Goal: Information Seeking & Learning: Learn about a topic

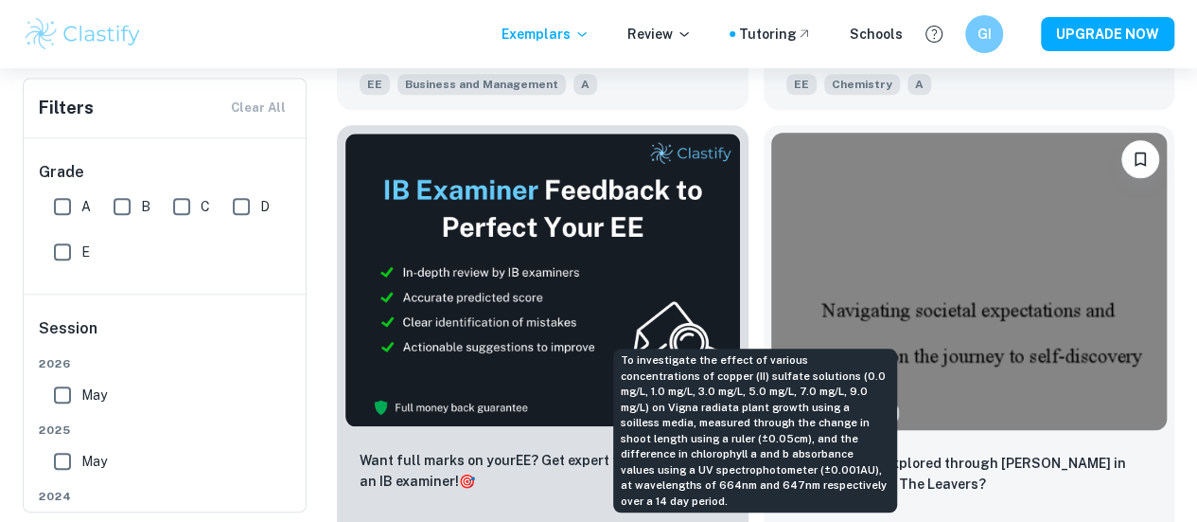
scroll to position [935, 0]
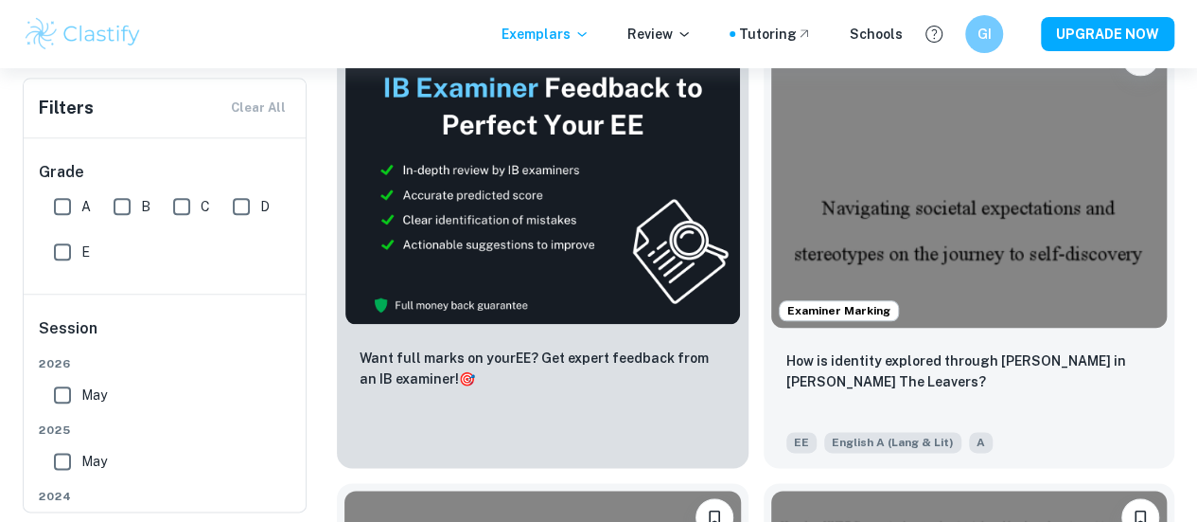
click at [69, 250] on input "E" at bounding box center [63, 252] width 38 height 38
checkbox input "true"
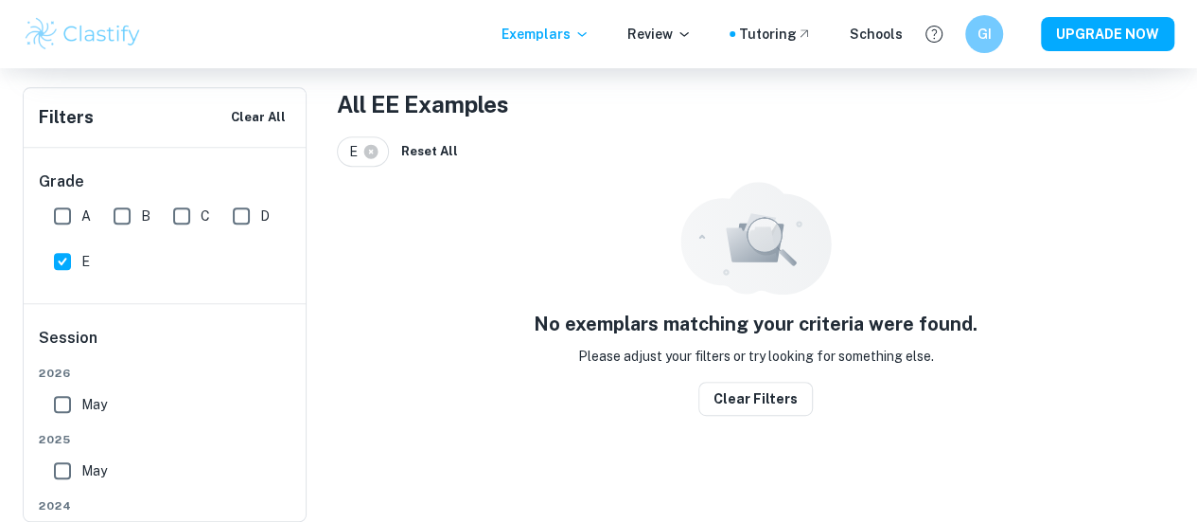
scroll to position [362, 0]
click at [248, 219] on input "D" at bounding box center [241, 216] width 38 height 38
checkbox input "true"
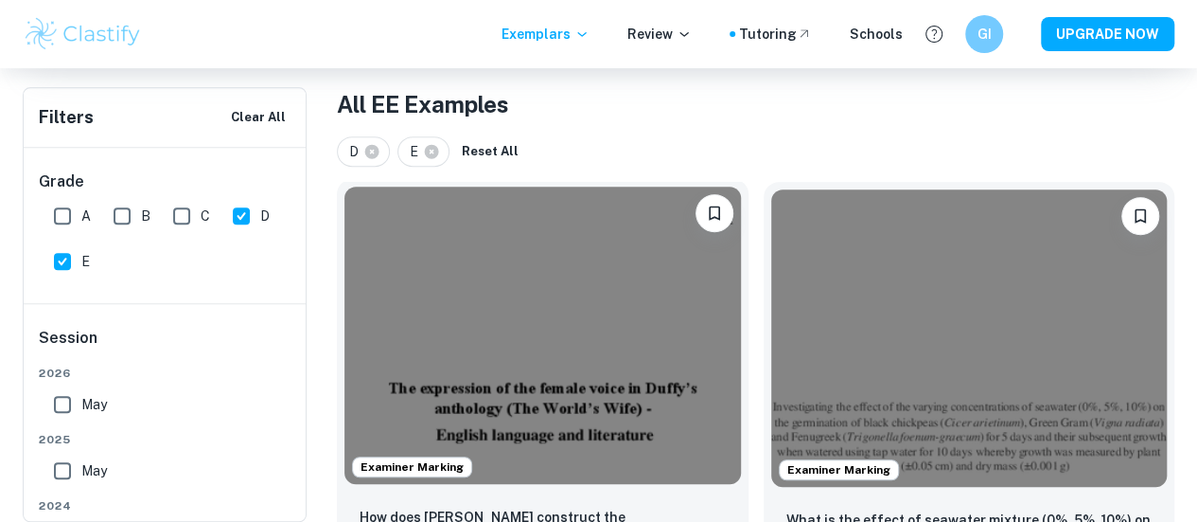
scroll to position [422, 0]
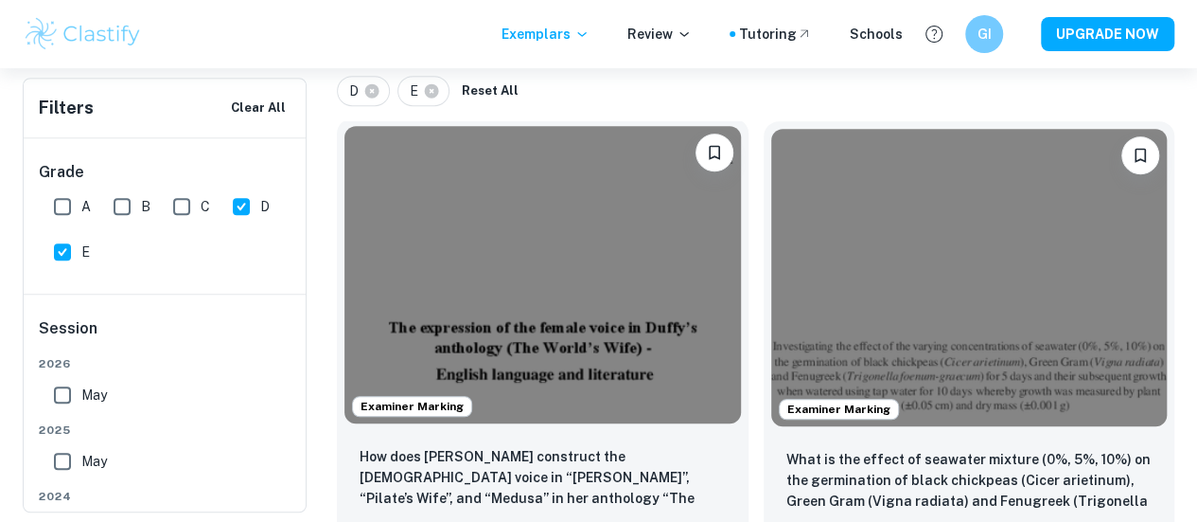
click at [512, 265] on img at bounding box center [543, 274] width 397 height 297
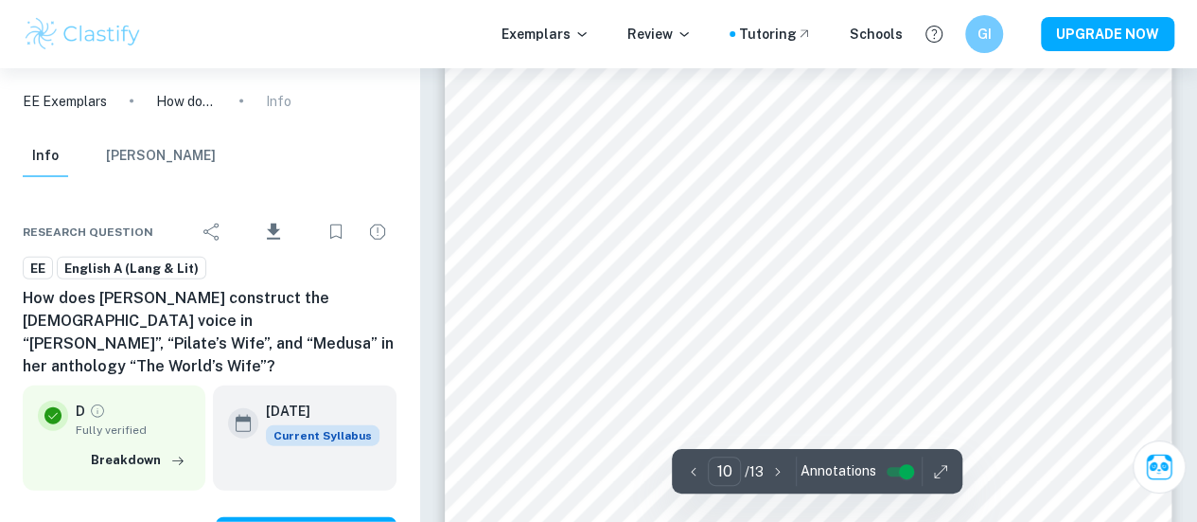
scroll to position [9302, 0]
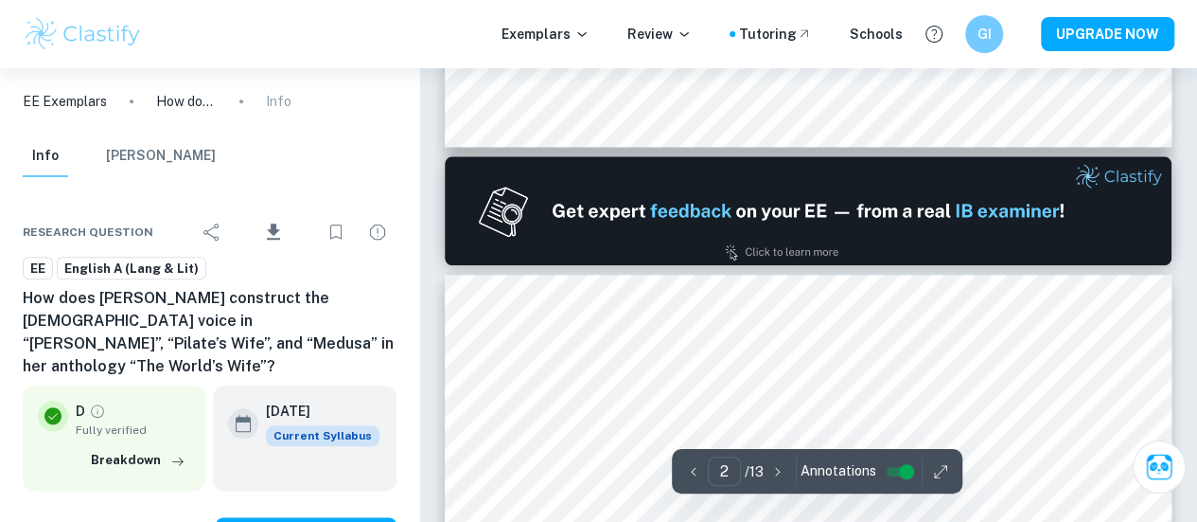
type input "1"
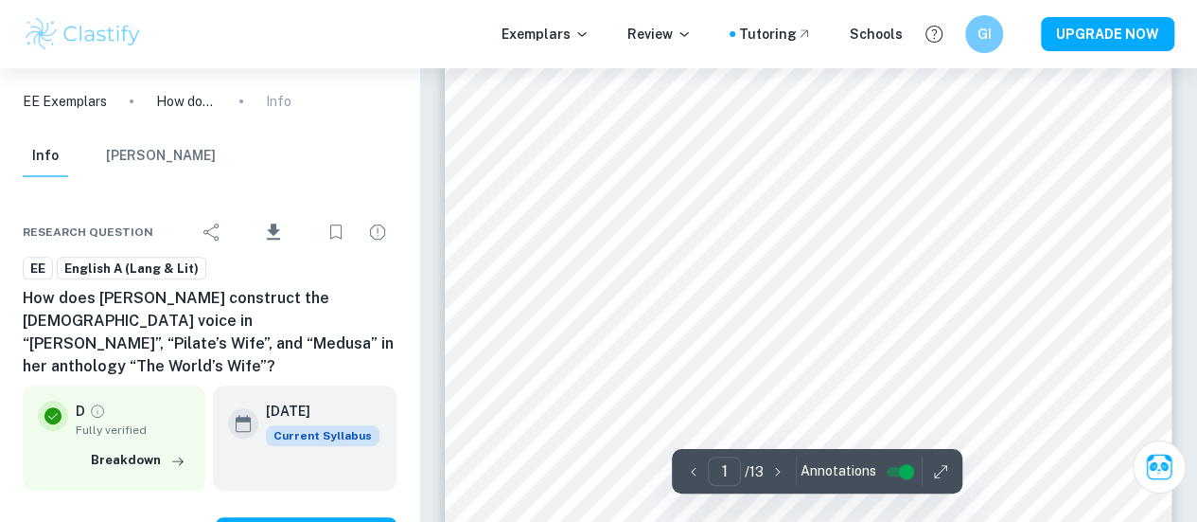
scroll to position [231, 0]
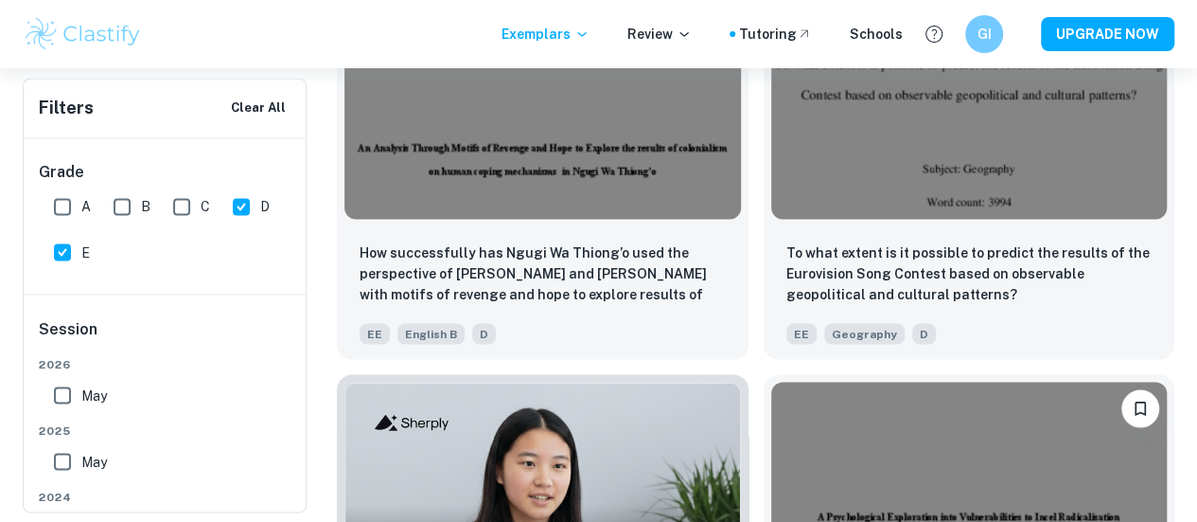
scroll to position [1554, 0]
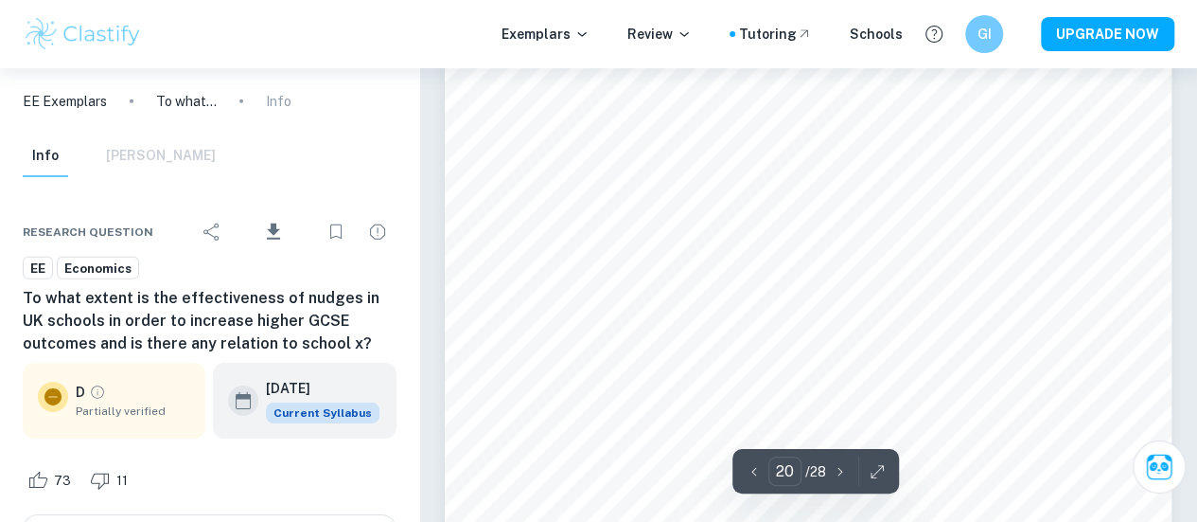
scroll to position [20779, 0]
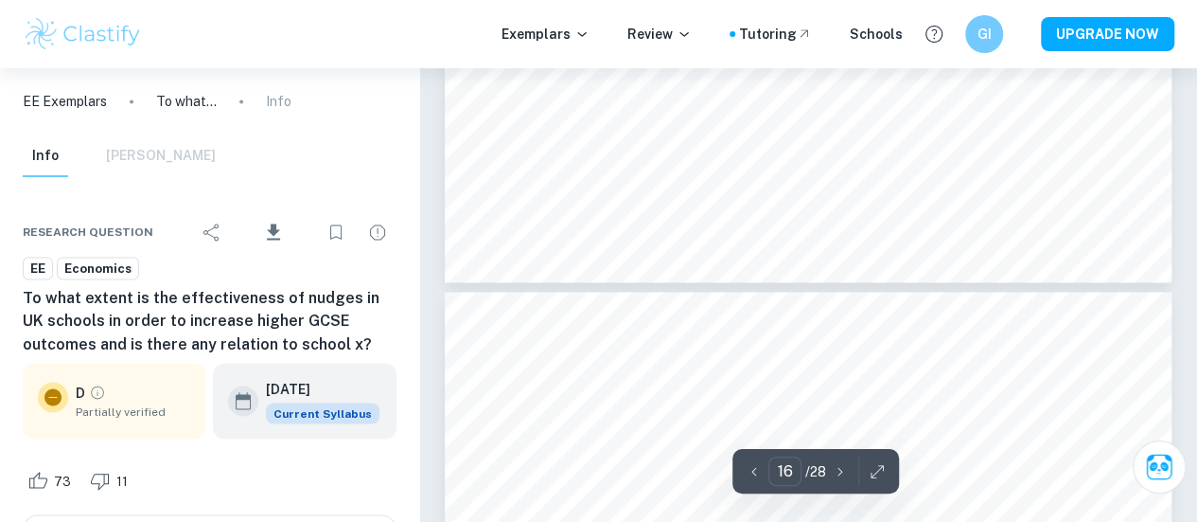
type input "15"
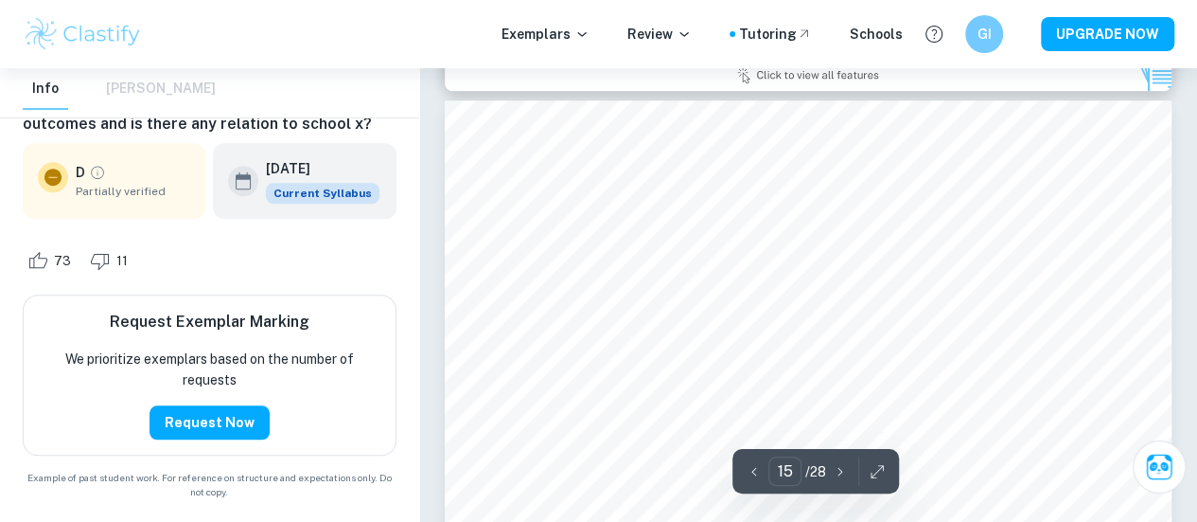
scroll to position [14992, 0]
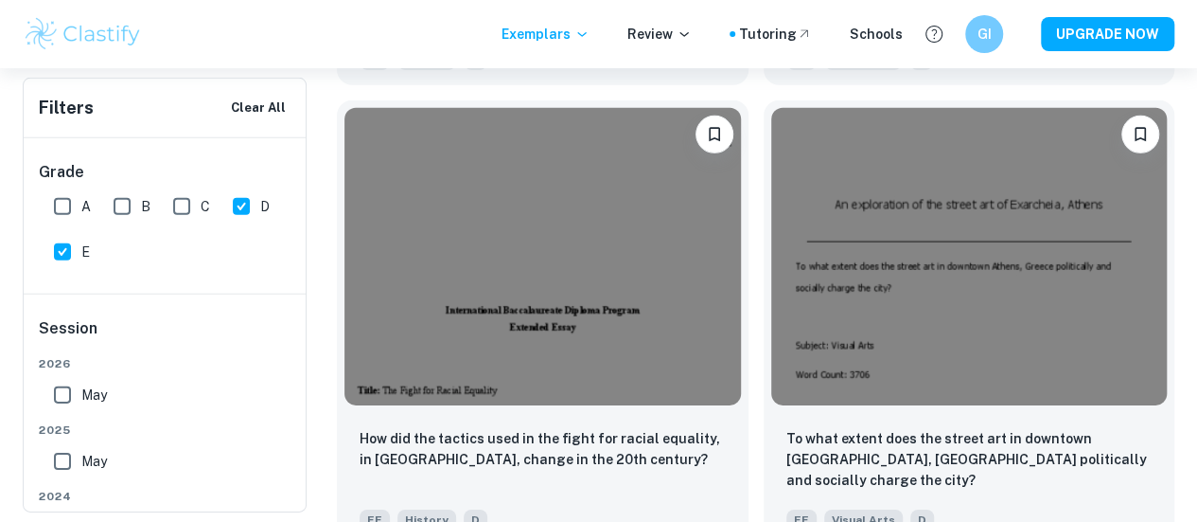
scroll to position [2840, 0]
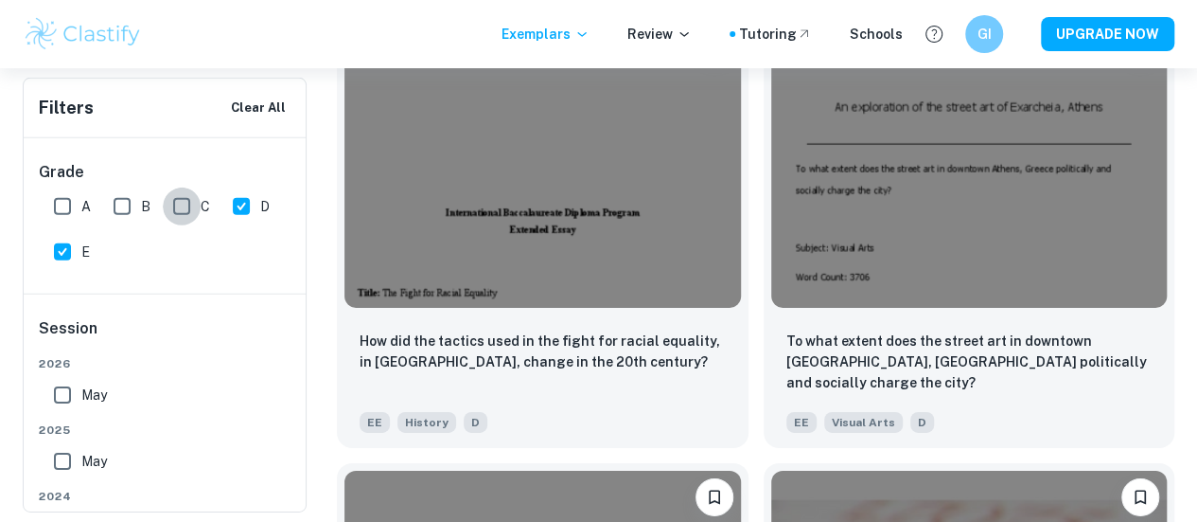
click at [190, 209] on input "C" at bounding box center [182, 206] width 38 height 38
checkbox input "true"
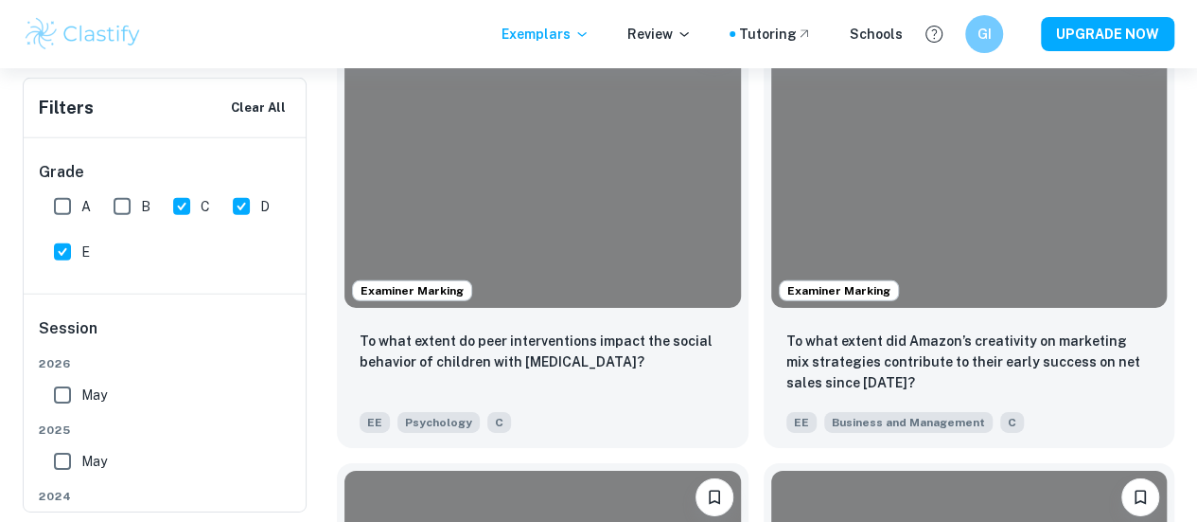
click at [243, 207] on input "D" at bounding box center [241, 206] width 38 height 38
checkbox input "false"
click at [62, 250] on input "E" at bounding box center [63, 252] width 38 height 38
checkbox input "false"
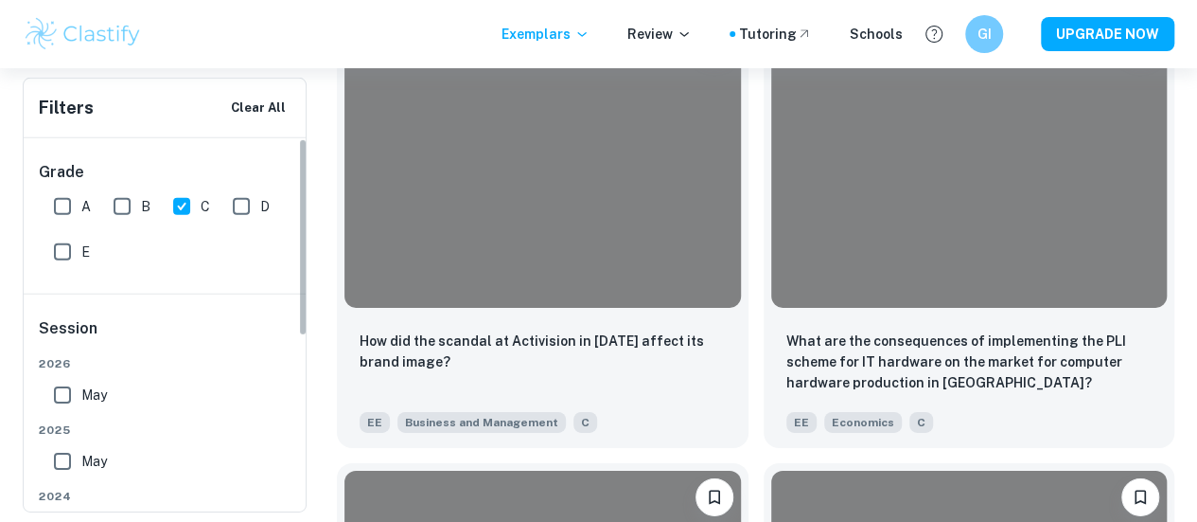
click at [129, 208] on input "B" at bounding box center [122, 206] width 38 height 38
checkbox input "true"
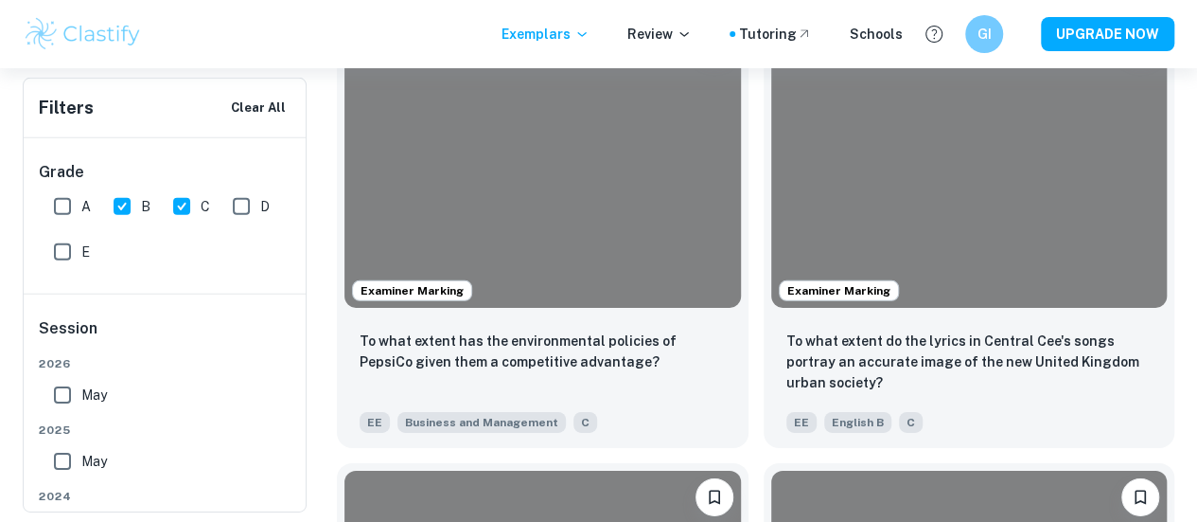
click at [170, 195] on input "C" at bounding box center [182, 206] width 38 height 38
checkbox input "false"
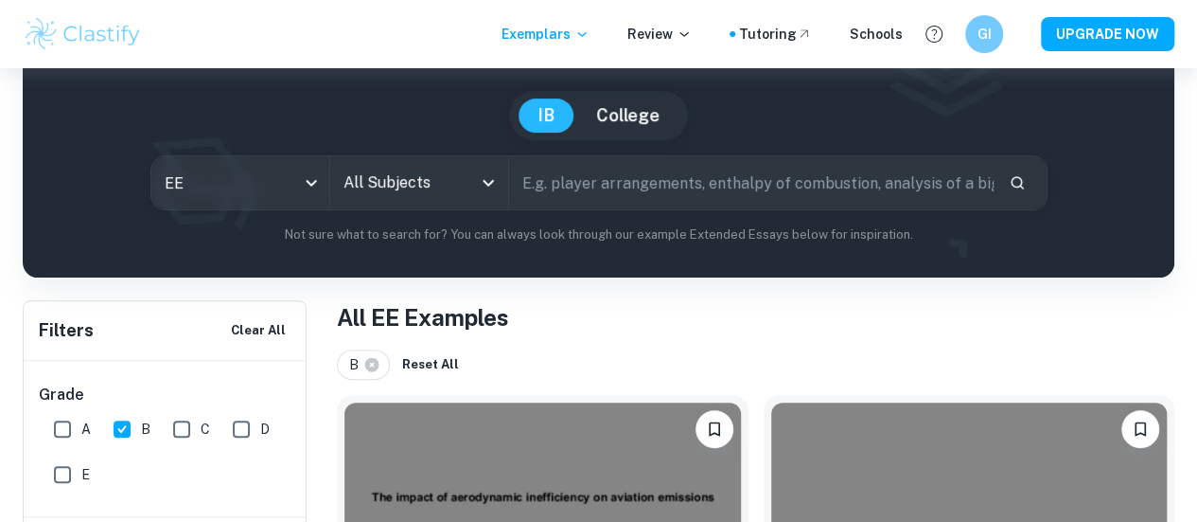
scroll to position [151, 0]
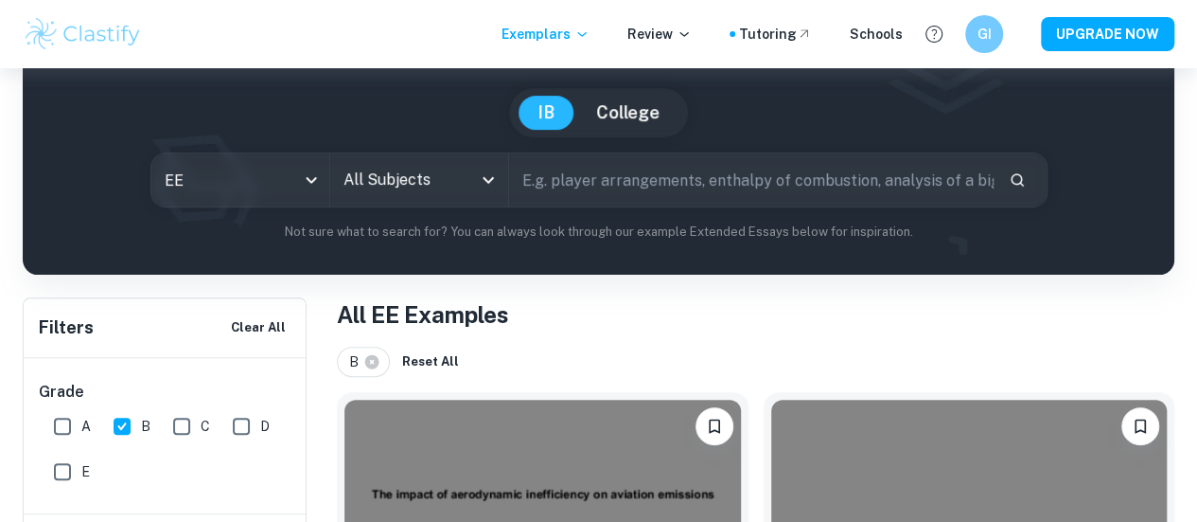
click at [542, 190] on input "text" at bounding box center [751, 179] width 485 height 53
type input "Economics"
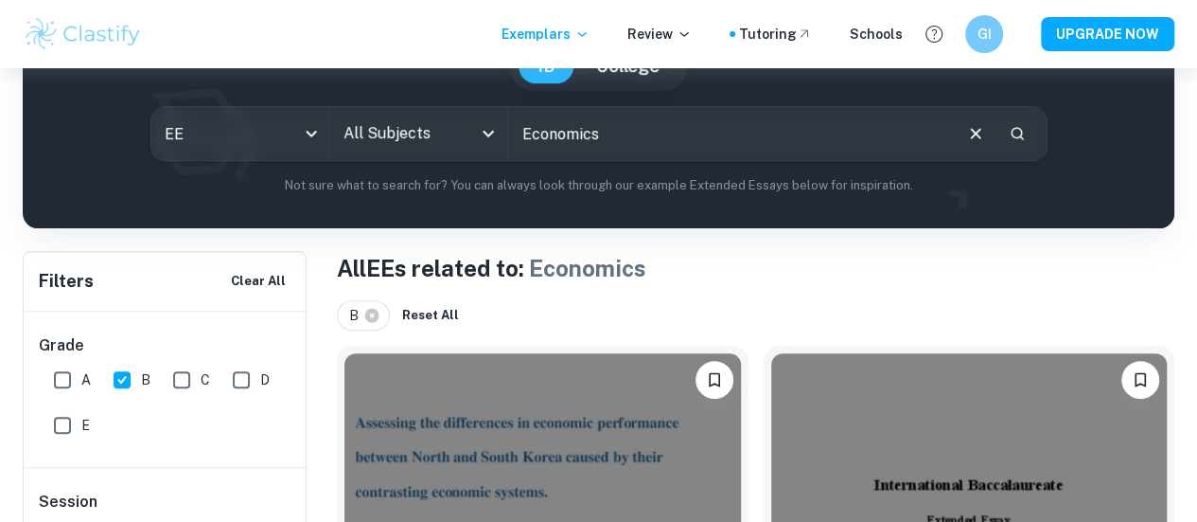
scroll to position [394, 0]
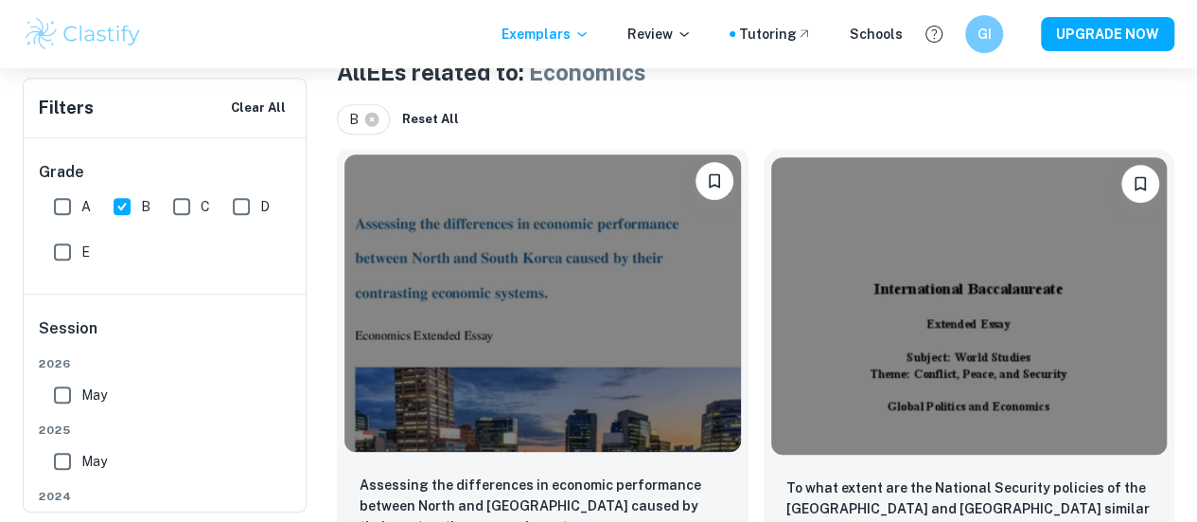
click at [482, 324] on img at bounding box center [543, 302] width 397 height 297
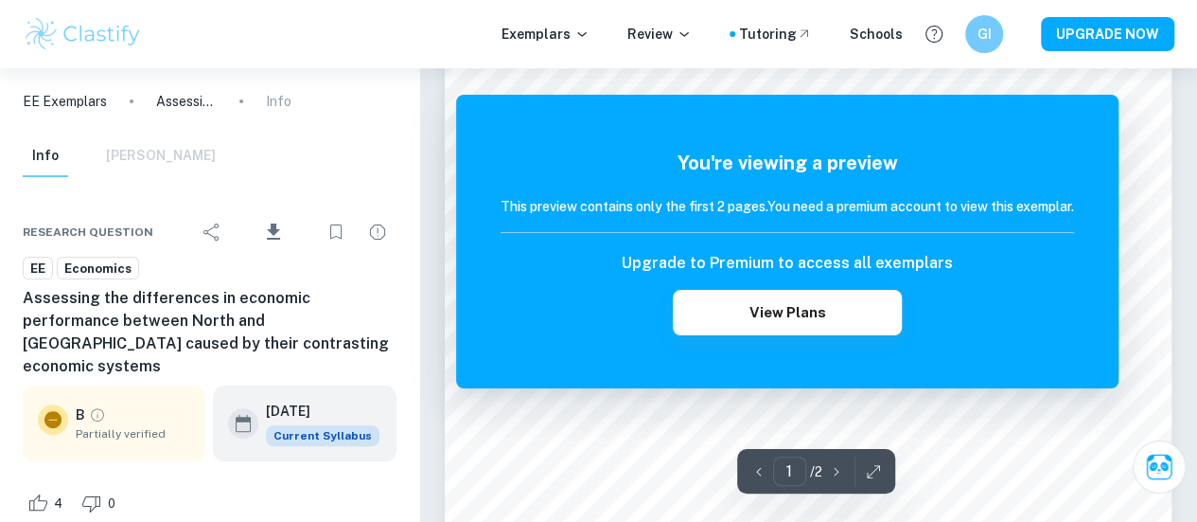
scroll to position [62, 0]
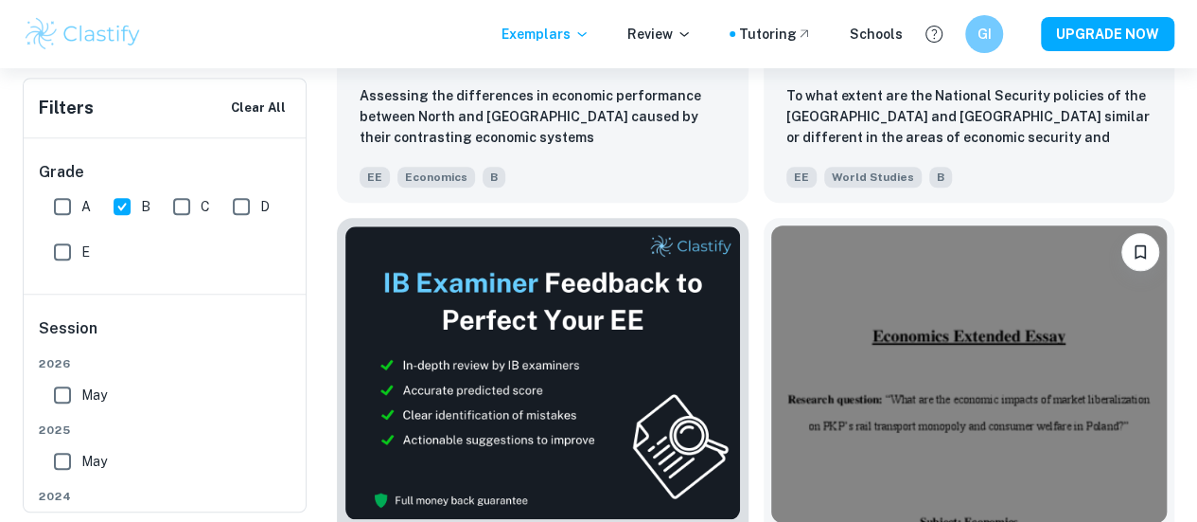
scroll to position [787, 0]
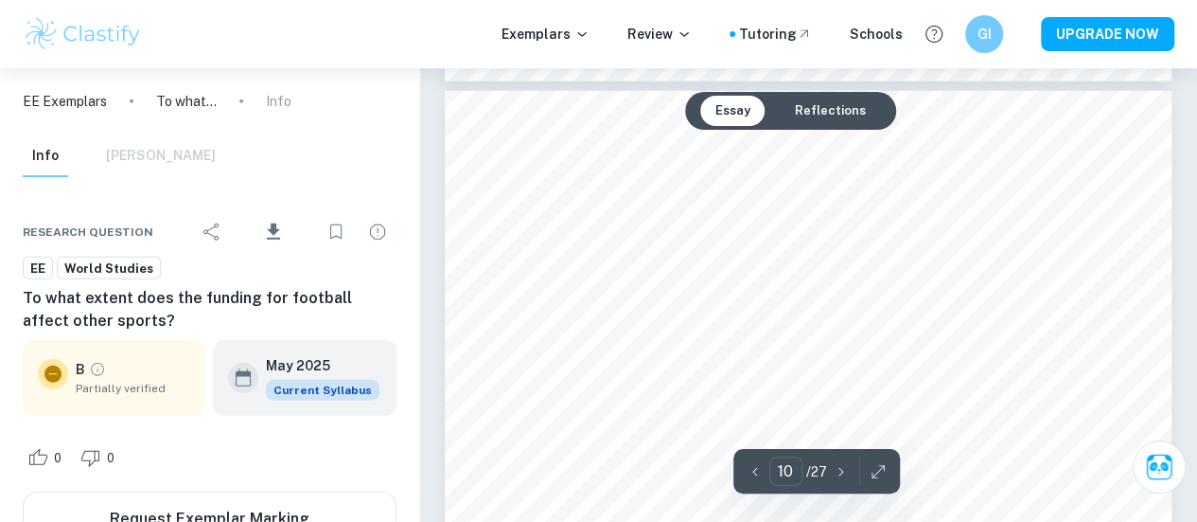
scroll to position [9707, 0]
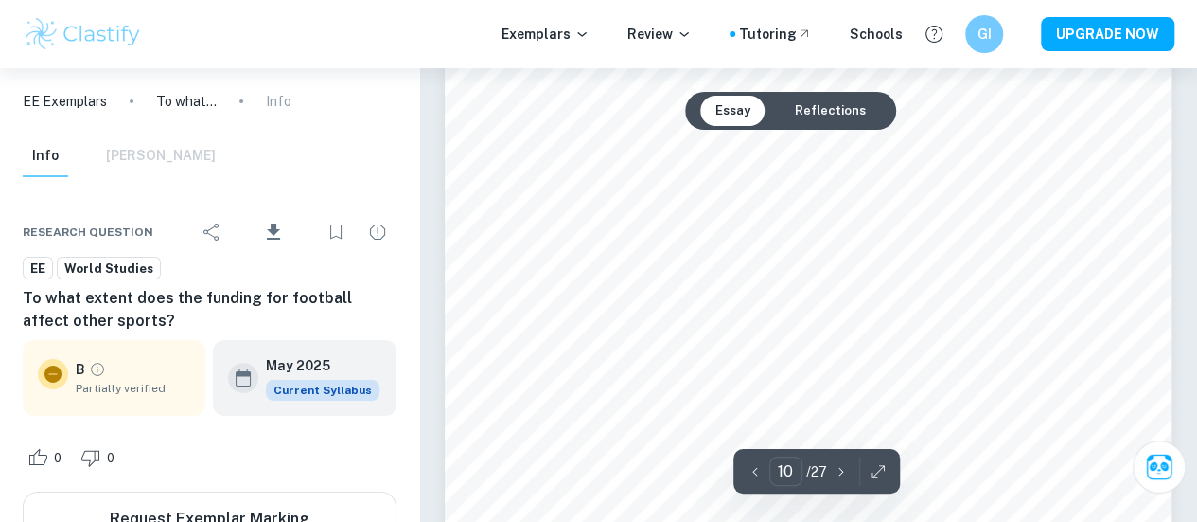
click at [840, 113] on button "Reflections" at bounding box center [830, 111] width 101 height 30
click at [812, 121] on button "Reflections" at bounding box center [830, 111] width 101 height 30
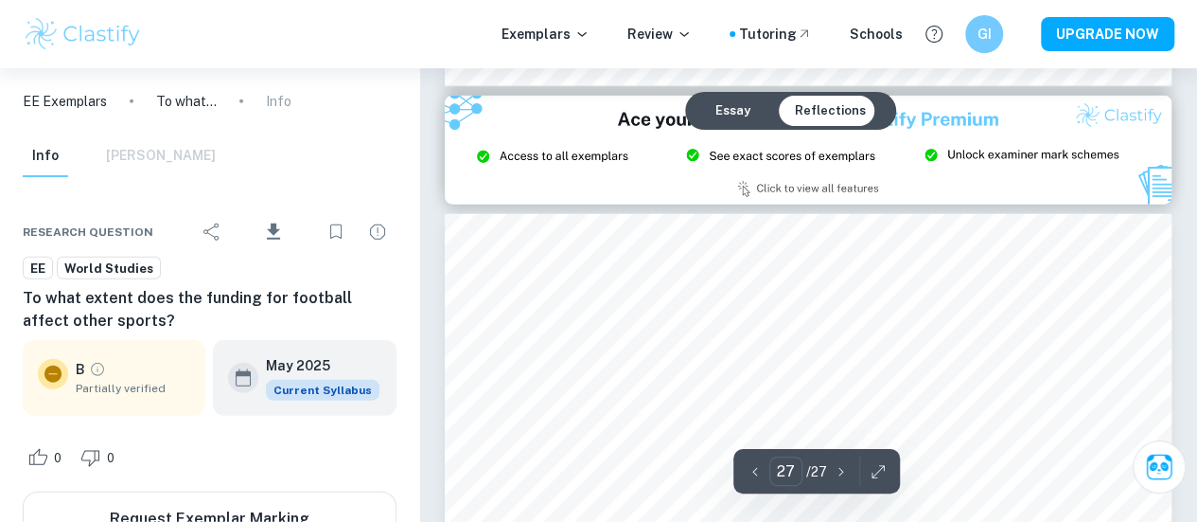
type input "26"
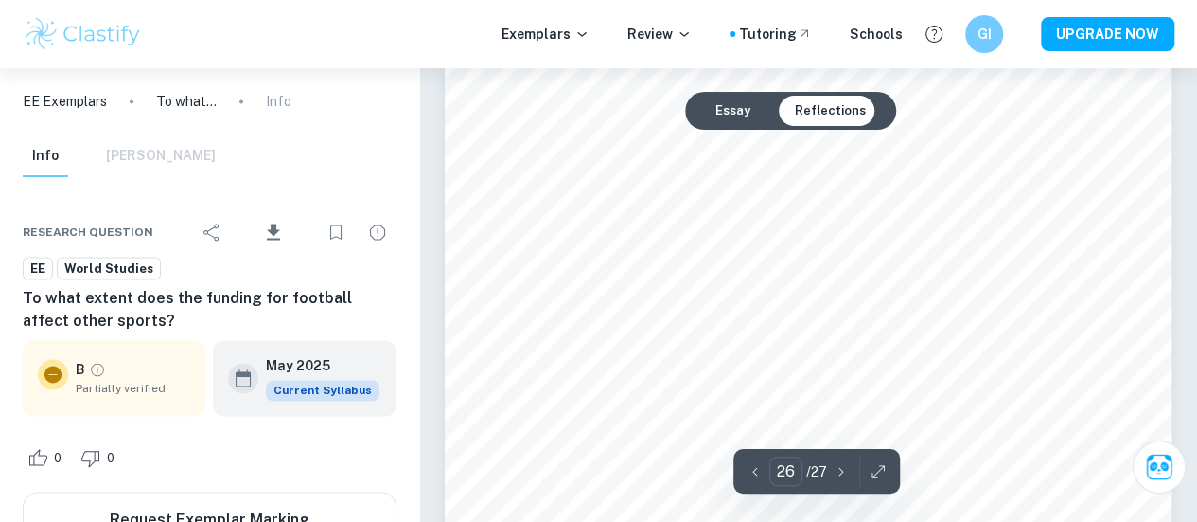
scroll to position [26461, 0]
